Goal: Information Seeking & Learning: Learn about a topic

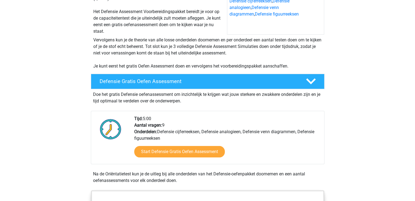
scroll to position [136, 0]
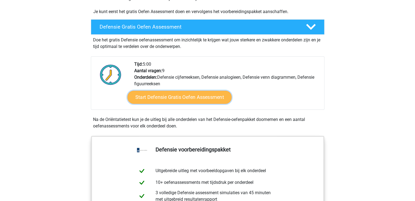
click at [186, 99] on link "Start Defensie Gratis Oefen Assessment" at bounding box center [179, 97] width 104 height 13
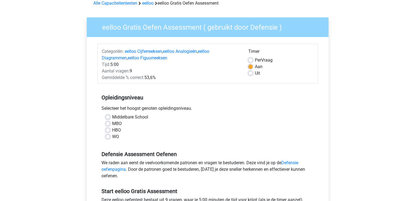
scroll to position [55, 0]
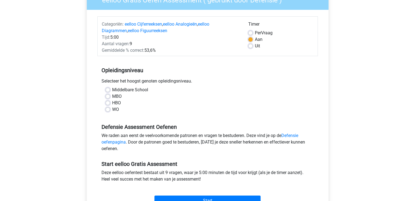
click at [112, 97] on label "MBO" at bounding box center [117, 96] width 10 height 7
click at [109, 97] on input "MBO" at bounding box center [108, 95] width 4 height 5
radio input "true"
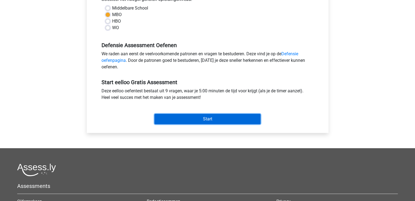
click at [196, 122] on input "Start" at bounding box center [207, 119] width 106 height 10
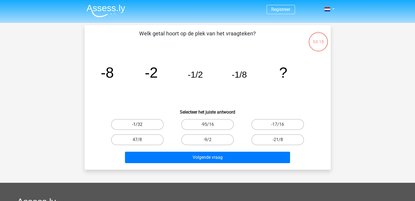
click at [143, 122] on label "-1/32" at bounding box center [137, 124] width 53 height 11
click at [141, 125] on input "-1/32" at bounding box center [139, 127] width 4 height 4
radio input "true"
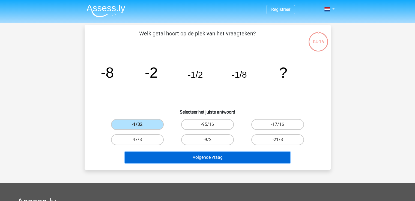
click at [211, 160] on button "Volgende vraag" at bounding box center [207, 157] width 165 height 11
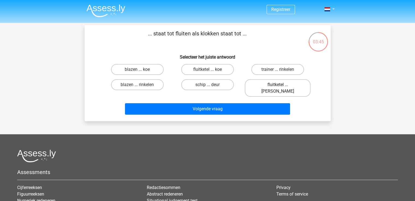
click at [268, 82] on label "fluitketel ... luiden" at bounding box center [278, 87] width 66 height 17
click at [278, 85] on input "fluitketel ... luiden" at bounding box center [280, 87] width 4 height 4
radio input "true"
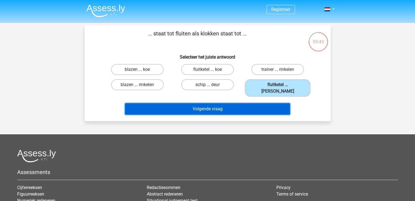
click at [261, 103] on button "Volgende vraag" at bounding box center [207, 108] width 165 height 11
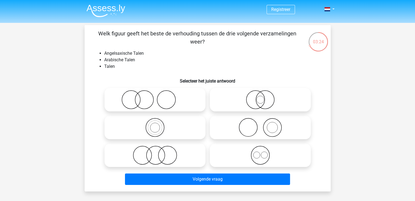
click at [152, 132] on icon at bounding box center [155, 127] width 97 height 19
click at [155, 125] on input "radio" at bounding box center [157, 123] width 4 height 4
radio input "true"
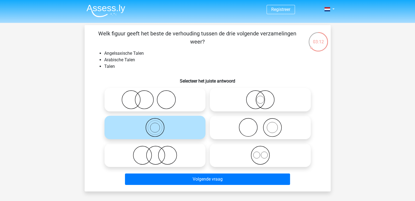
click at [242, 166] on label at bounding box center [260, 155] width 101 height 23
click at [260, 153] on input "radio" at bounding box center [262, 151] width 4 height 4
radio input "true"
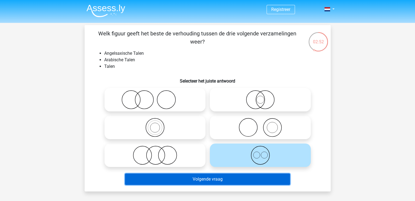
click at [249, 184] on button "Volgende vraag" at bounding box center [207, 179] width 165 height 11
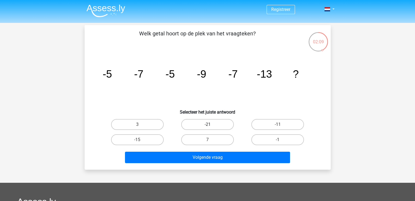
click at [206, 119] on label "-21" at bounding box center [207, 124] width 53 height 11
click at [207, 125] on input "-21" at bounding box center [209, 127] width 4 height 4
radio input "true"
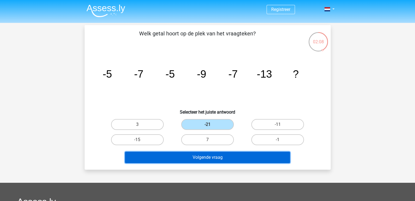
click at [210, 154] on button "Volgende vraag" at bounding box center [207, 157] width 165 height 11
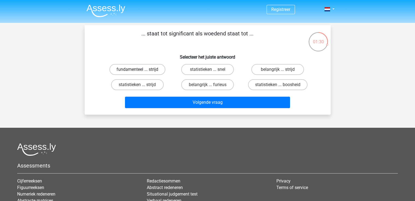
click at [150, 70] on label "fundamenteel ... strijd" at bounding box center [137, 69] width 56 height 11
click at [141, 70] on input "fundamenteel ... strijd" at bounding box center [139, 72] width 4 height 4
radio input "true"
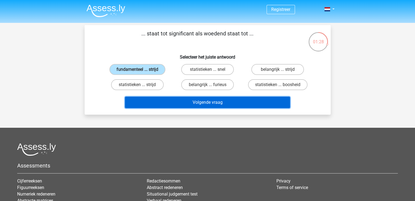
click at [216, 104] on button "Volgende vraag" at bounding box center [207, 102] width 165 height 11
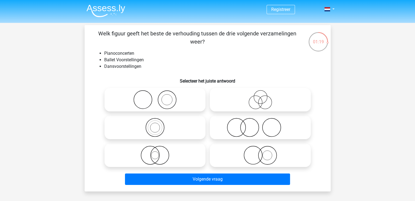
click at [247, 127] on icon at bounding box center [260, 127] width 97 height 19
click at [260, 125] on input "radio" at bounding box center [262, 123] width 4 height 4
radio input "true"
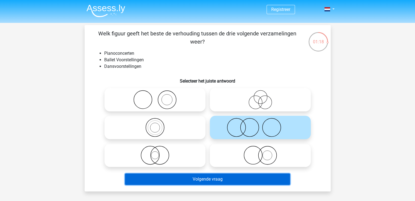
click at [236, 178] on button "Volgende vraag" at bounding box center [207, 179] width 165 height 11
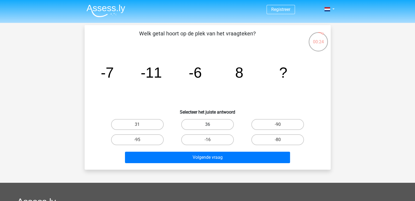
click at [219, 127] on label "36" at bounding box center [207, 124] width 53 height 11
click at [211, 127] on input "36" at bounding box center [209, 127] width 4 height 4
radio input "true"
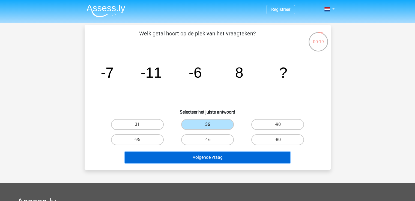
click at [205, 158] on button "Volgende vraag" at bounding box center [207, 157] width 165 height 11
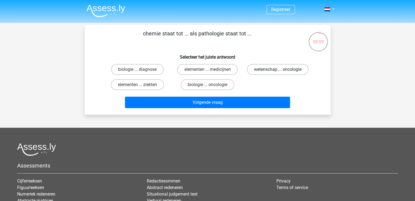
click at [263, 71] on label "wetenschap ... oncologie" at bounding box center [278, 69] width 62 height 11
click at [278, 71] on input "wetenschap ... oncologie" at bounding box center [280, 72] width 4 height 4
radio input "true"
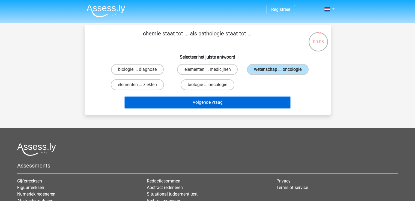
click at [250, 101] on button "Volgende vraag" at bounding box center [207, 102] width 165 height 11
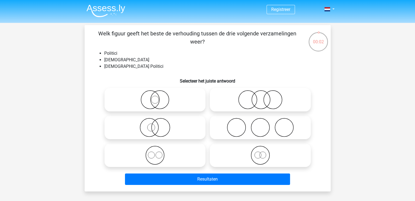
click at [154, 99] on icon at bounding box center [155, 99] width 97 height 19
click at [155, 97] on input "radio" at bounding box center [157, 96] width 4 height 4
radio input "true"
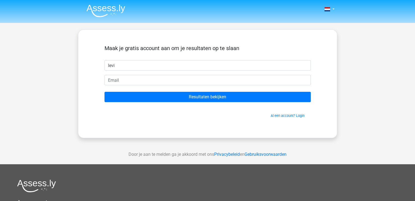
type input "levi"
click at [132, 86] on form "Maak je gratis account aan om je resultaten op te slaan levi Resultaten bekijke…" at bounding box center [207, 81] width 206 height 73
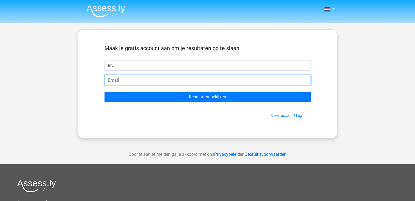
click at [135, 80] on input "email" at bounding box center [207, 80] width 206 height 10
type input "[EMAIL_ADDRESS][DOMAIN_NAME]"
click at [104, 92] on input "Resultaten bekijken" at bounding box center [207, 97] width 206 height 10
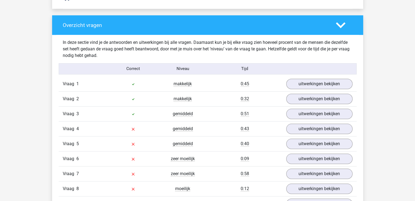
scroll to position [573, 0]
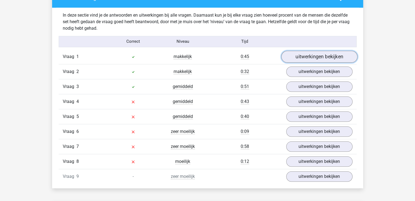
click at [306, 58] on link "uitwerkingen bekijken" at bounding box center [319, 57] width 76 height 12
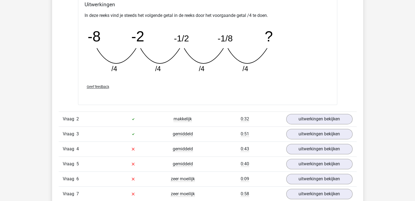
scroll to position [818, 0]
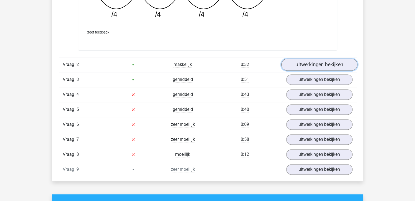
click at [307, 61] on link "uitwerkingen bekijken" at bounding box center [319, 65] width 76 height 12
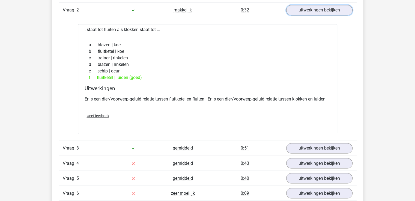
scroll to position [928, 0]
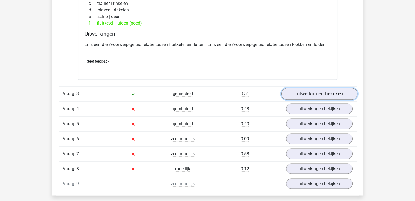
click at [308, 89] on link "uitwerkingen bekijken" at bounding box center [319, 94] width 76 height 12
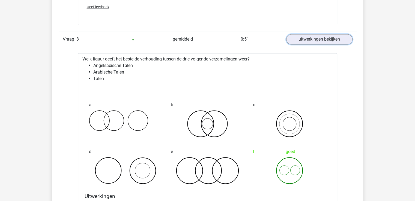
scroll to position [1037, 0]
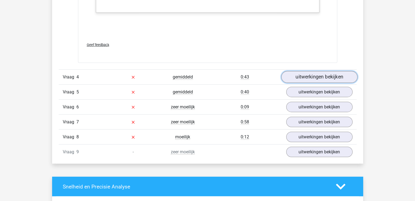
click at [310, 79] on link "uitwerkingen bekijken" at bounding box center [319, 77] width 76 height 12
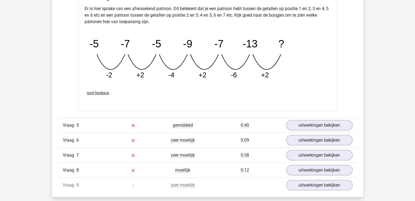
scroll to position [1582, 0]
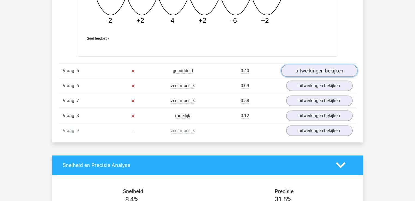
click at [315, 70] on link "uitwerkingen bekijken" at bounding box center [319, 71] width 76 height 12
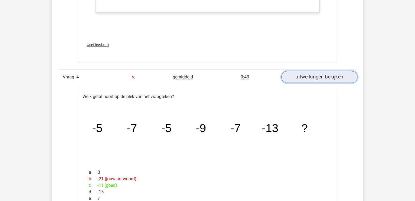
click at [309, 71] on link "uitwerkingen bekijken" at bounding box center [319, 77] width 76 height 12
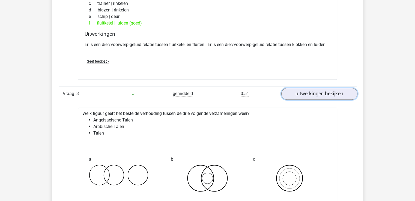
click at [314, 90] on link "uitwerkingen bekijken" at bounding box center [319, 94] width 76 height 12
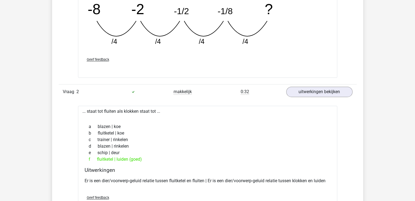
scroll to position [737, 0]
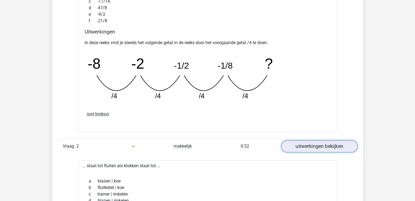
click at [316, 145] on link "uitwerkingen bekijken" at bounding box center [319, 147] width 76 height 12
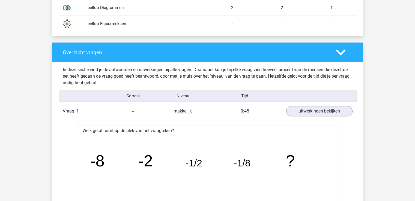
scroll to position [491, 0]
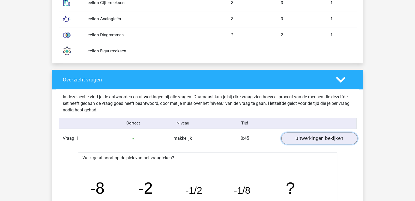
click at [318, 137] on link "uitwerkingen bekijken" at bounding box center [319, 139] width 76 height 12
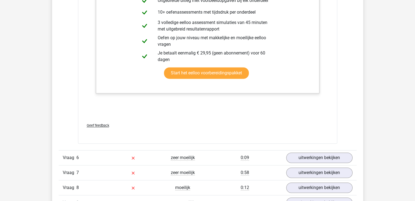
scroll to position [873, 0]
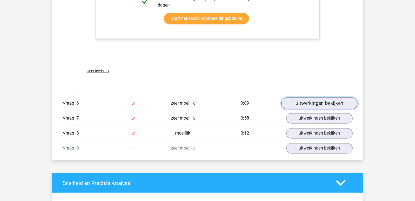
click at [305, 102] on link "uitwerkingen bekijken" at bounding box center [319, 103] width 76 height 12
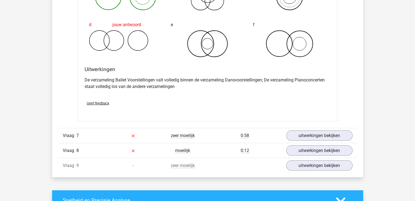
scroll to position [1091, 0]
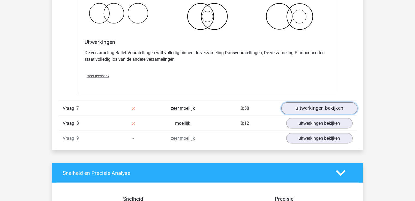
click at [298, 103] on link "uitwerkingen bekijken" at bounding box center [319, 109] width 76 height 12
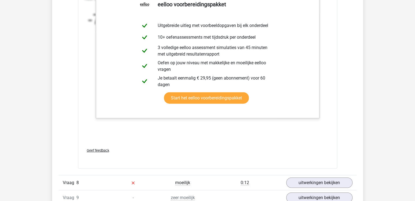
scroll to position [1419, 0]
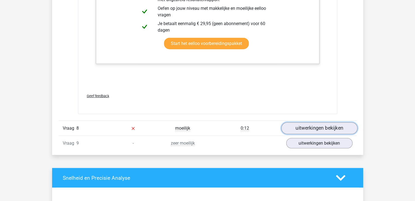
click at [338, 131] on link "uitwerkingen bekijken" at bounding box center [319, 128] width 76 height 12
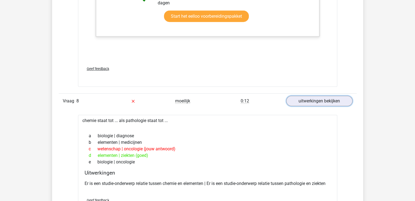
scroll to position [1528, 0]
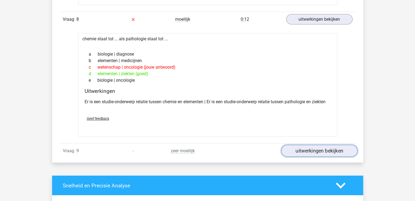
click at [307, 149] on link "uitwerkingen bekijken" at bounding box center [319, 151] width 76 height 12
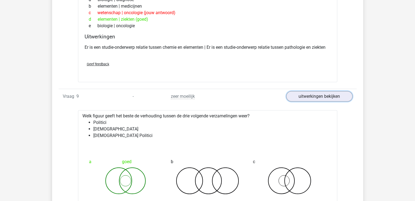
scroll to position [1555, 0]
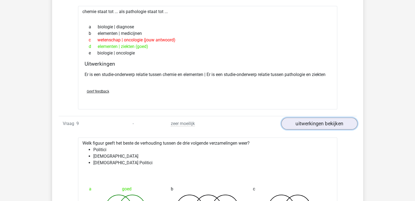
click at [322, 122] on link "uitwerkingen bekijken" at bounding box center [319, 124] width 76 height 12
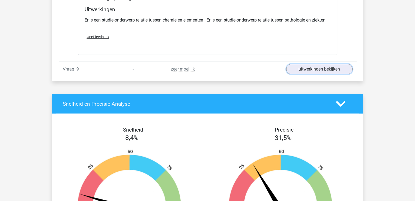
scroll to position [1582, 0]
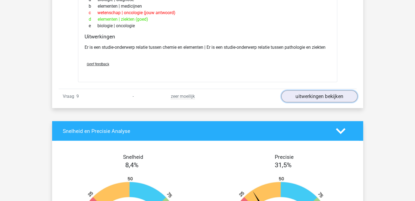
click at [307, 91] on link "uitwerkingen bekijken" at bounding box center [319, 97] width 76 height 12
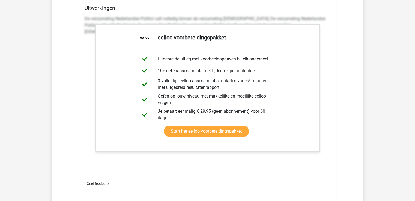
scroll to position [1773, 0]
